Goal: Find specific page/section: Find specific page/section

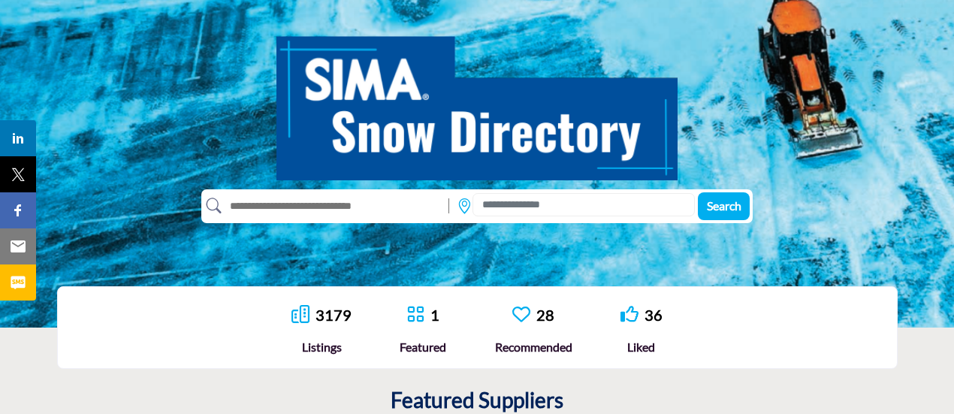
scroll to position [150, 0]
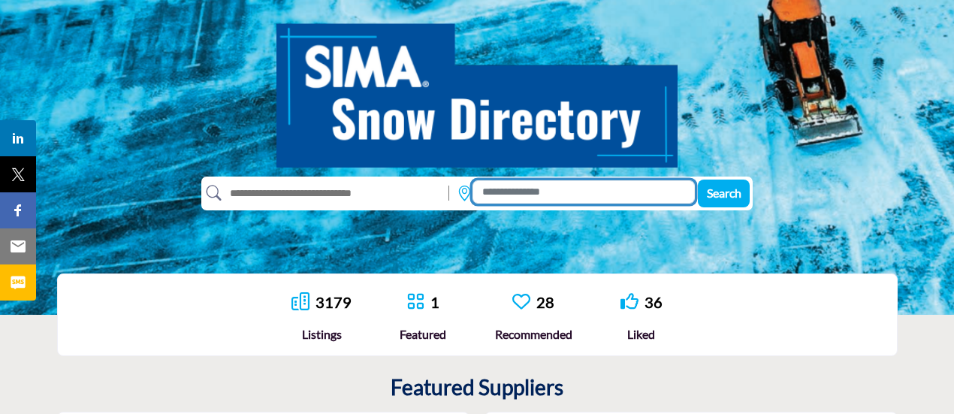
click at [523, 190] on input at bounding box center [583, 191] width 222 height 23
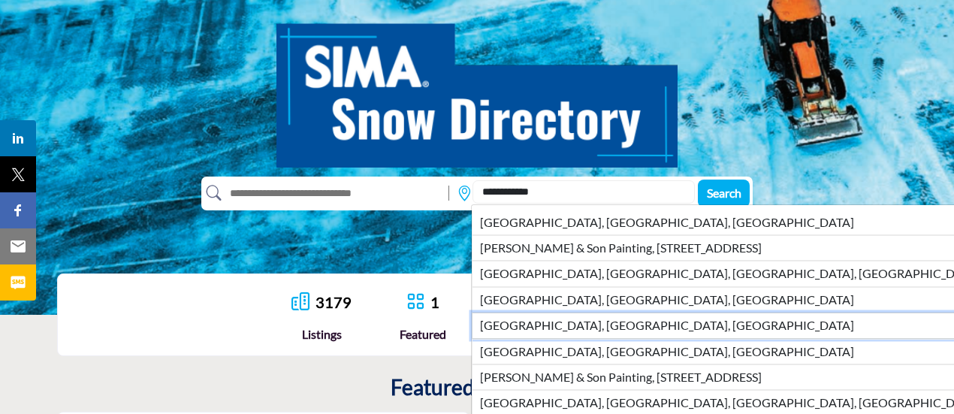
click at [608, 315] on li "Stafford County, VA, USA" at bounding box center [745, 325] width 547 height 26
type input "**********"
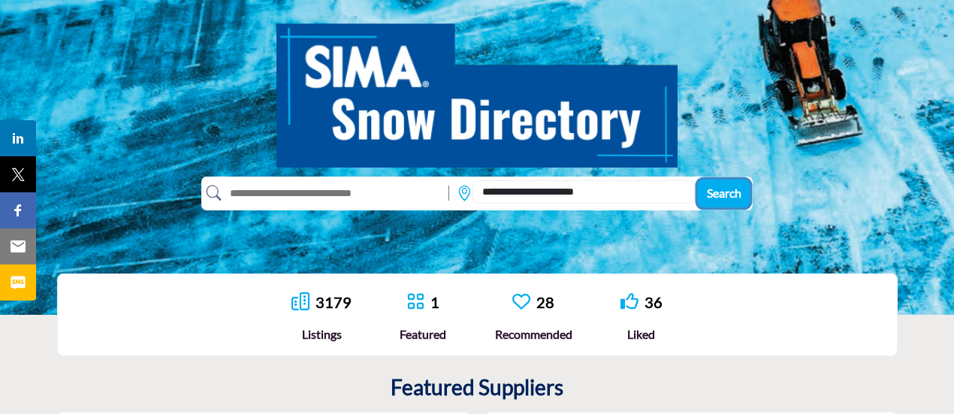
click at [725, 184] on button "Search" at bounding box center [724, 193] width 52 height 28
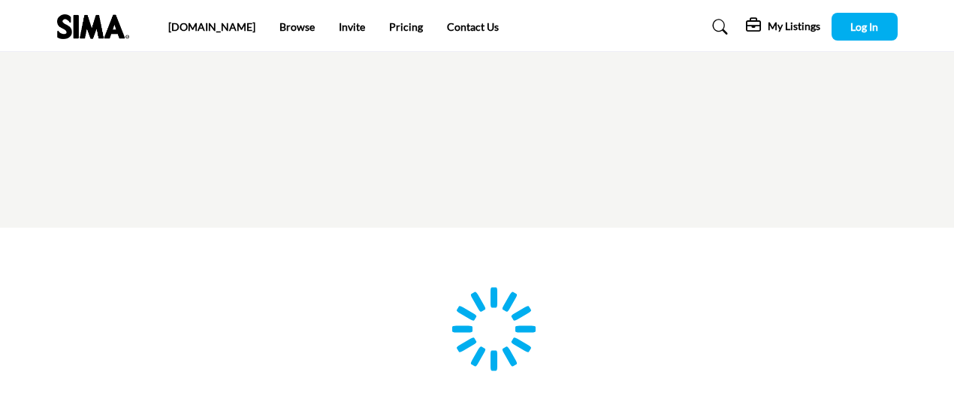
type input "**********"
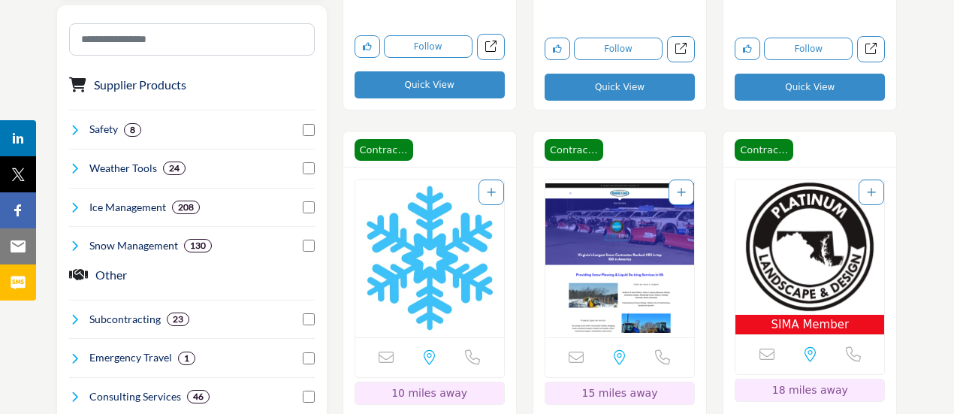
scroll to position [901, 0]
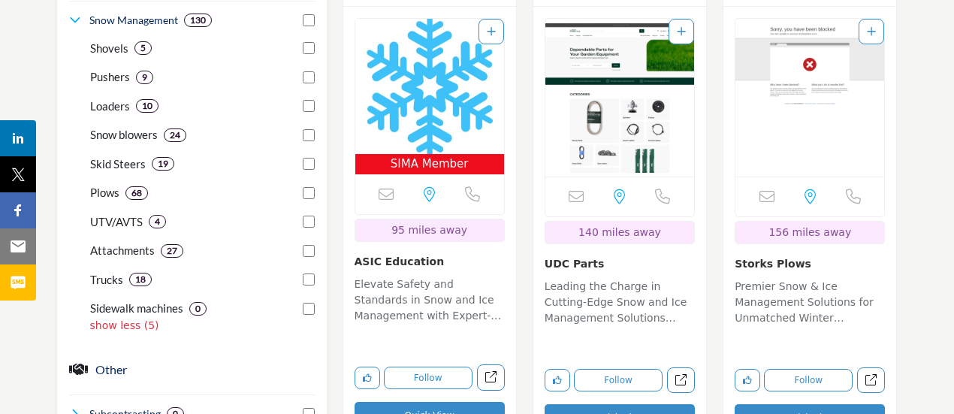
scroll to position [976, 0]
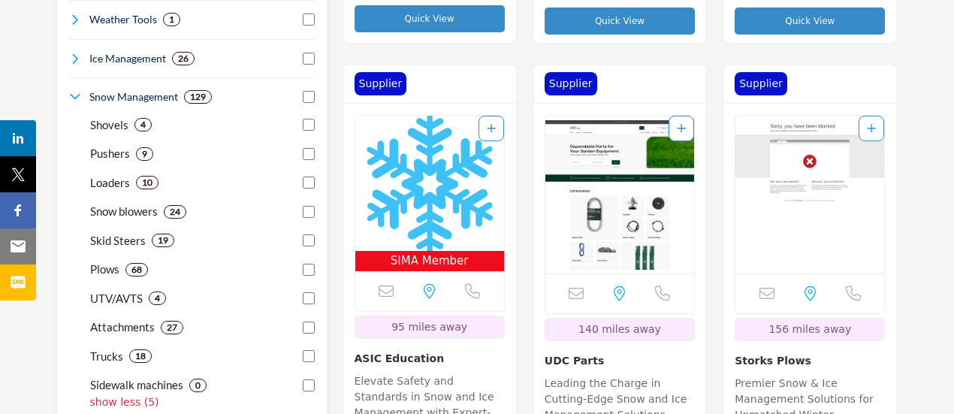
scroll to position [976, 0]
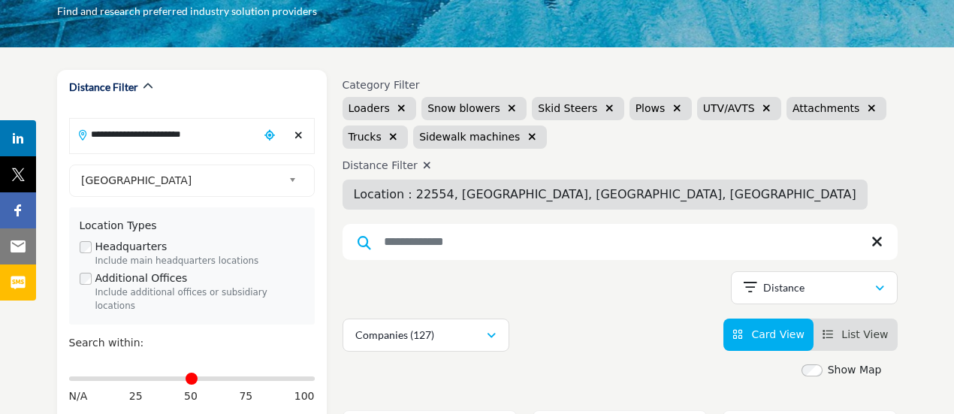
scroll to position [60, 0]
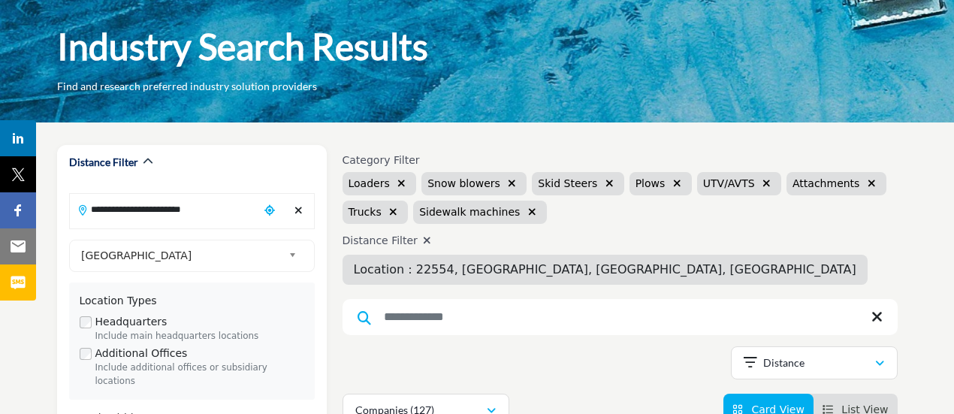
click at [528, 213] on icon "button" at bounding box center [532, 212] width 8 height 11
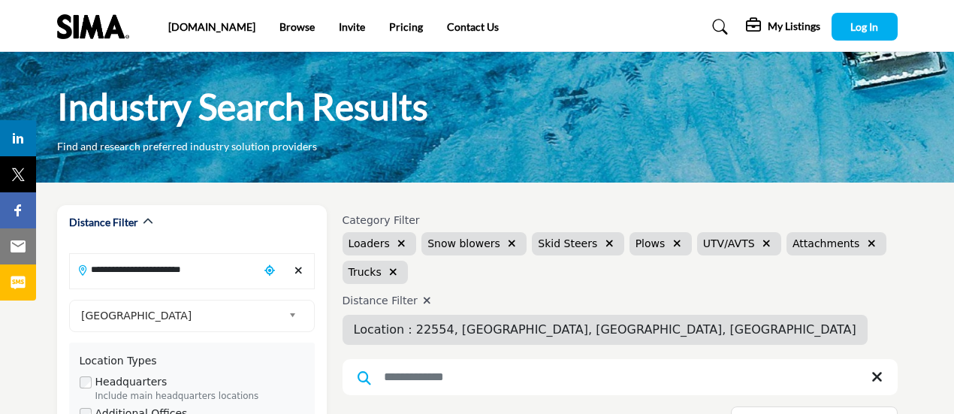
click at [605, 244] on icon "button" at bounding box center [609, 243] width 8 height 11
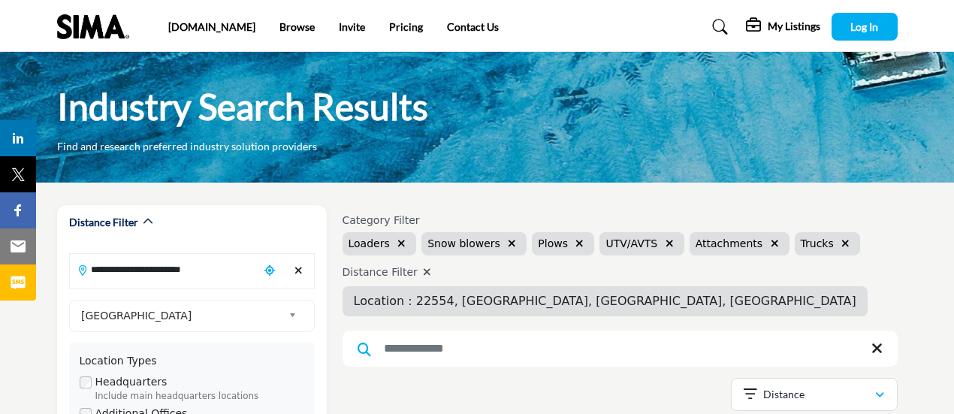
click at [661, 243] on button "button" at bounding box center [669, 243] width 17 height 17
click at [752, 243] on icon "button" at bounding box center [756, 243] width 8 height 11
click at [397, 241] on icon "button" at bounding box center [401, 243] width 8 height 11
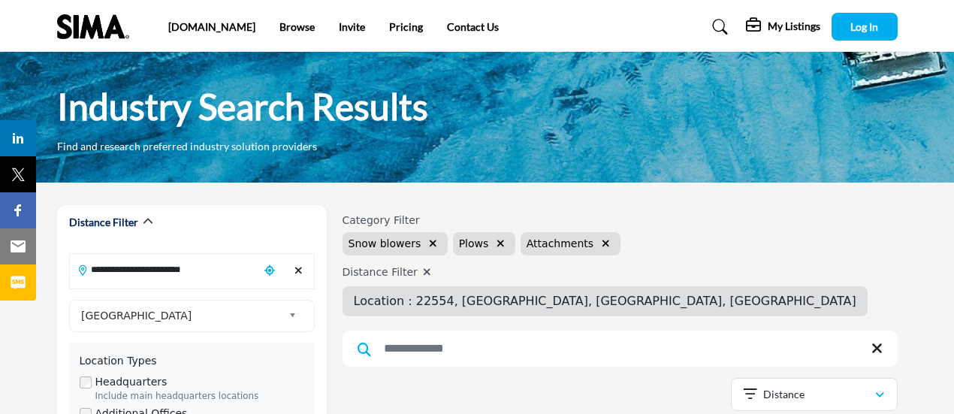
click at [429, 243] on icon "button" at bounding box center [433, 243] width 8 height 11
click at [615, 244] on div "Category Filter Plows Attachments" at bounding box center [619, 234] width 555 height 41
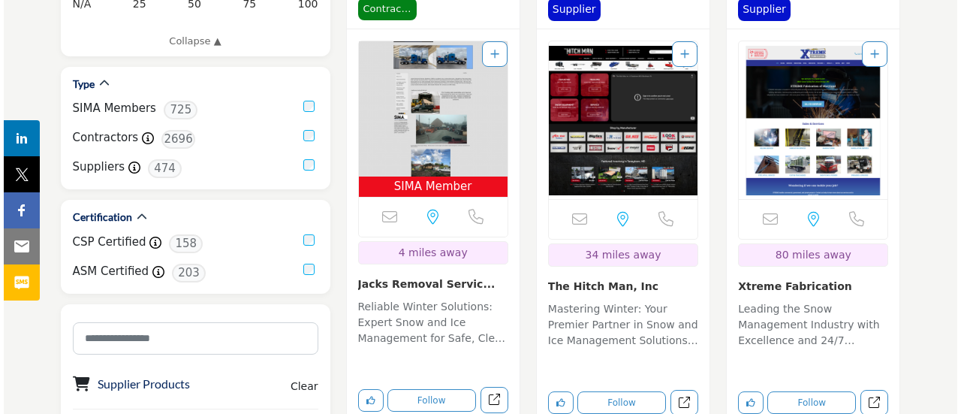
scroll to position [601, 0]
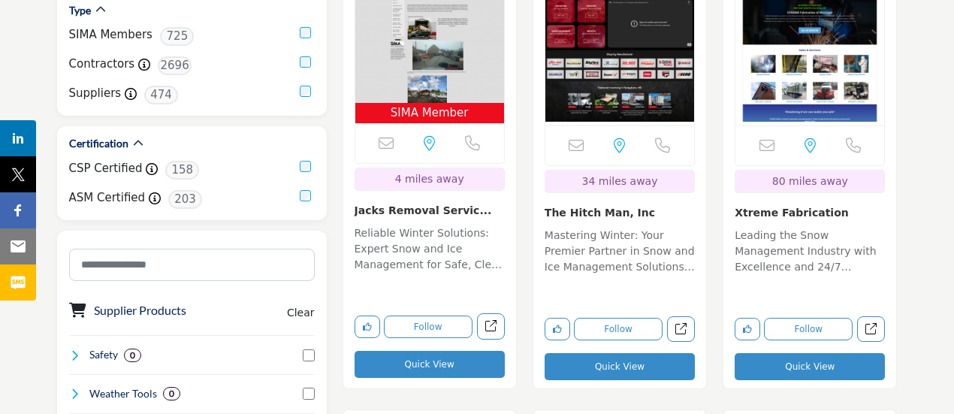
click at [626, 363] on button "Quick View" at bounding box center [619, 366] width 150 height 27
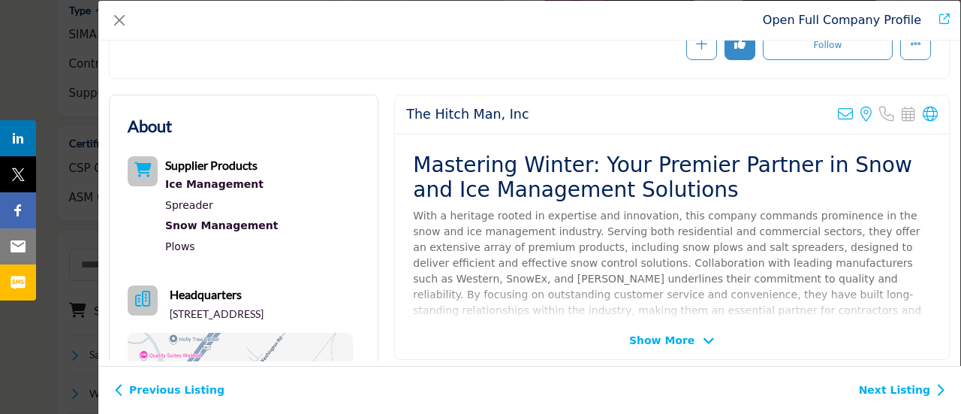
scroll to position [360, 0]
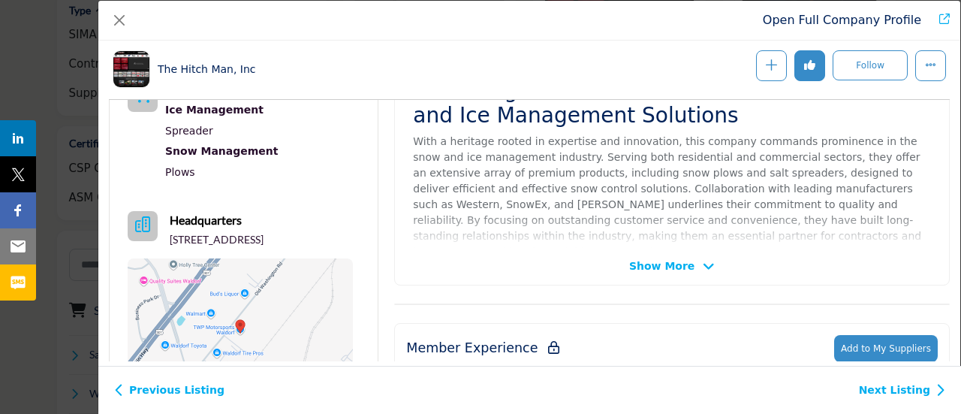
click at [653, 264] on span "Show More" at bounding box center [661, 266] width 65 height 16
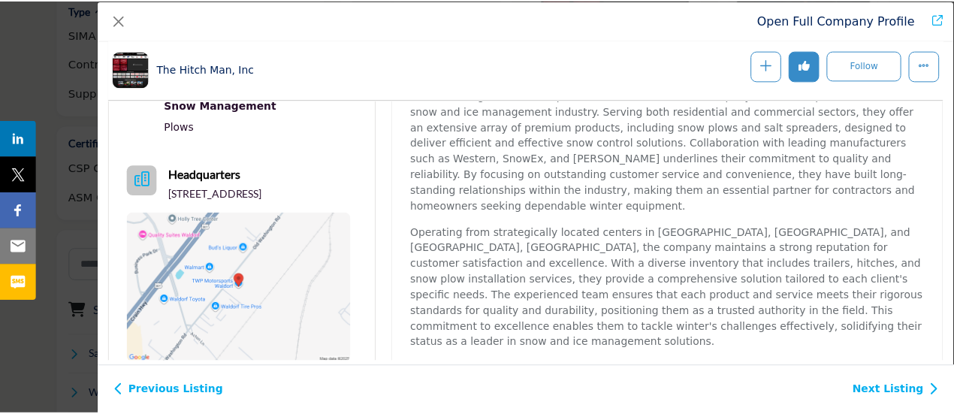
scroll to position [436, 0]
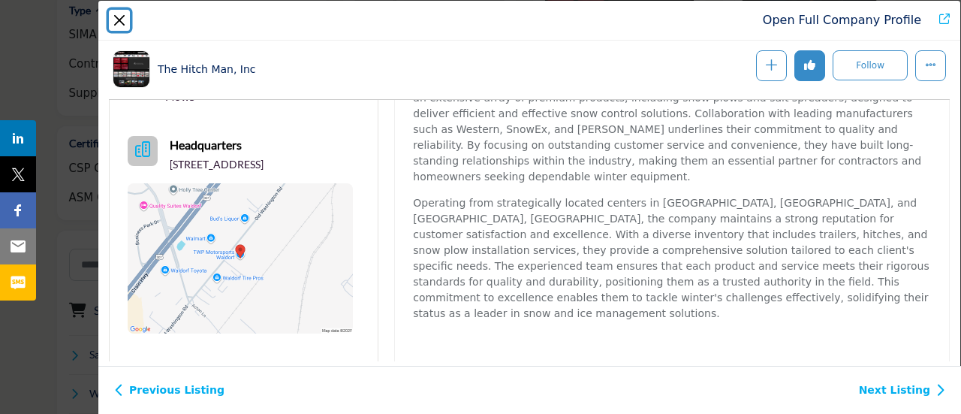
click at [125, 21] on button "Close" at bounding box center [119, 20] width 21 height 21
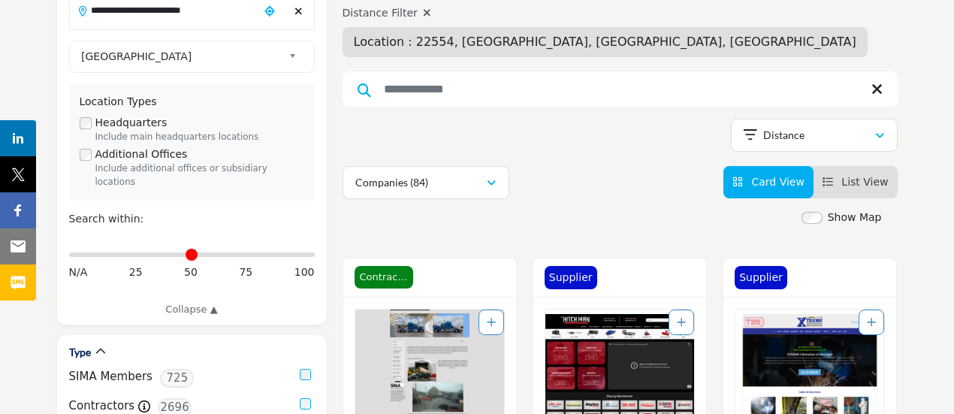
scroll to position [225, 0]
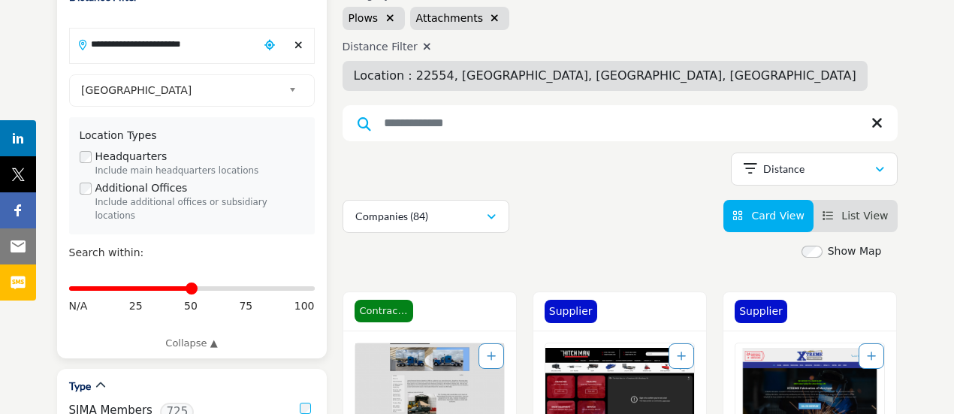
drag, startPoint x: 72, startPoint y: 273, endPoint x: 191, endPoint y: 279, distance: 119.5
type input "**"
click at [191, 287] on input "Distance in miles" at bounding box center [192, 288] width 246 height 3
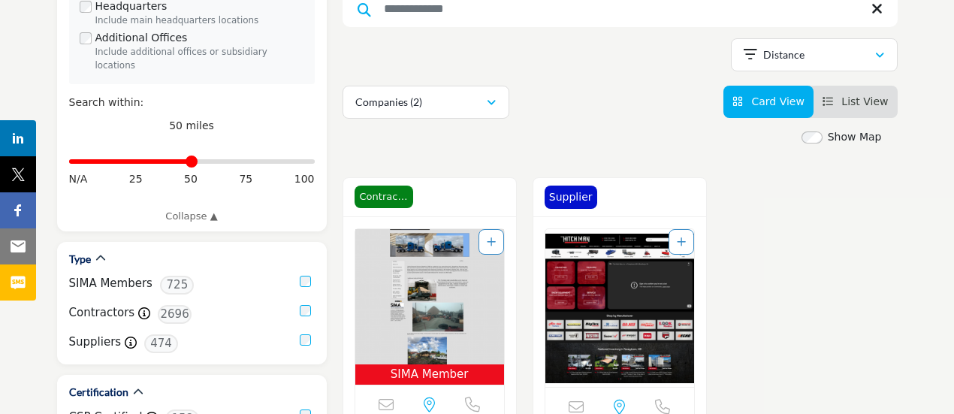
scroll to position [601, 0]
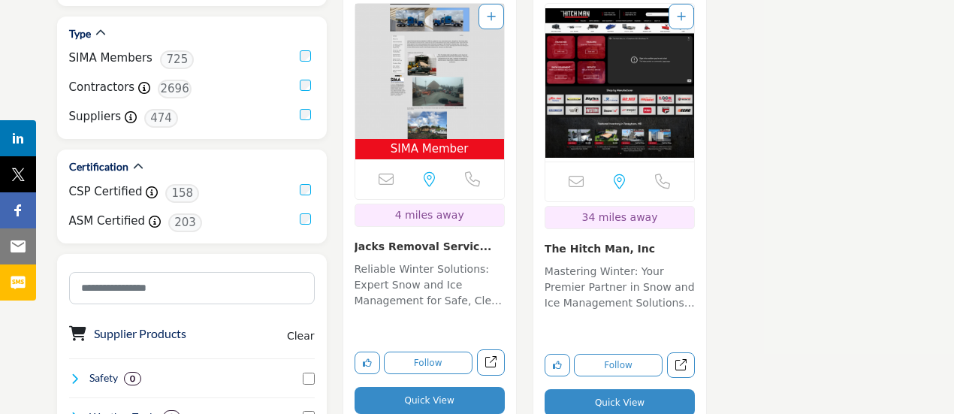
click at [620, 264] on p "Mastering Winter: Your Premier Partner in Snow and Ice Management Solutions Wit…" at bounding box center [619, 289] width 150 height 50
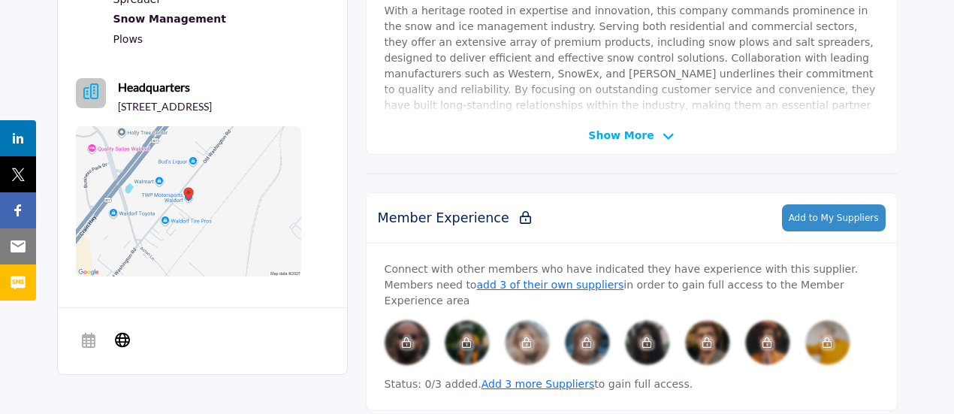
scroll to position [493, 0]
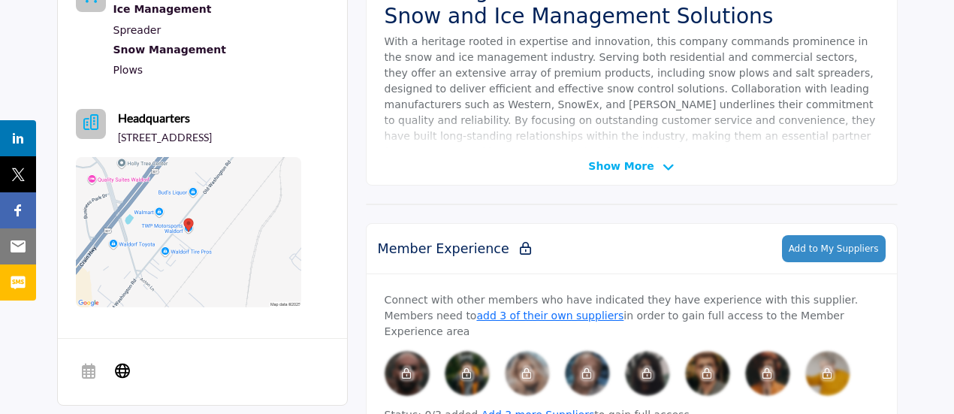
click at [601, 166] on span "Show More" at bounding box center [620, 166] width 65 height 16
